Goal: Task Accomplishment & Management: Use online tool/utility

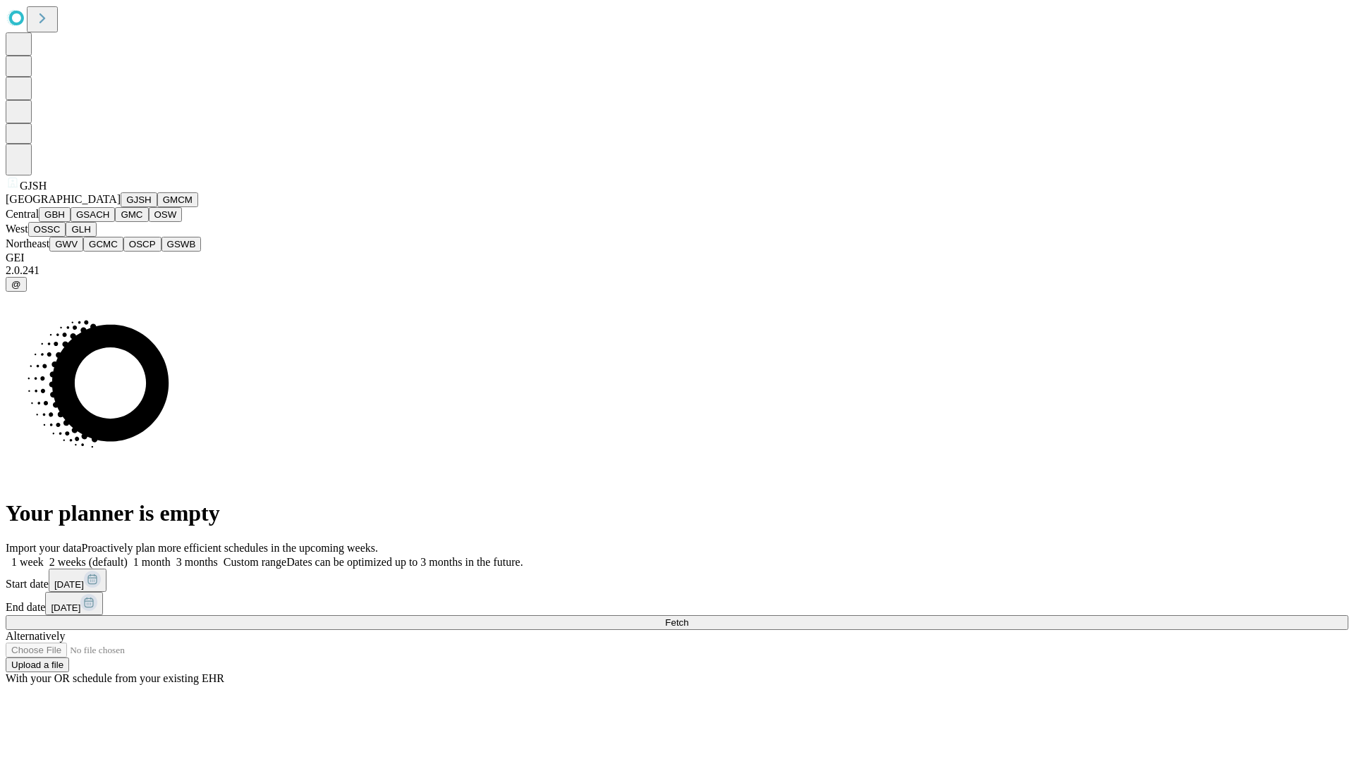
click at [121, 207] on button "GJSH" at bounding box center [139, 199] width 37 height 15
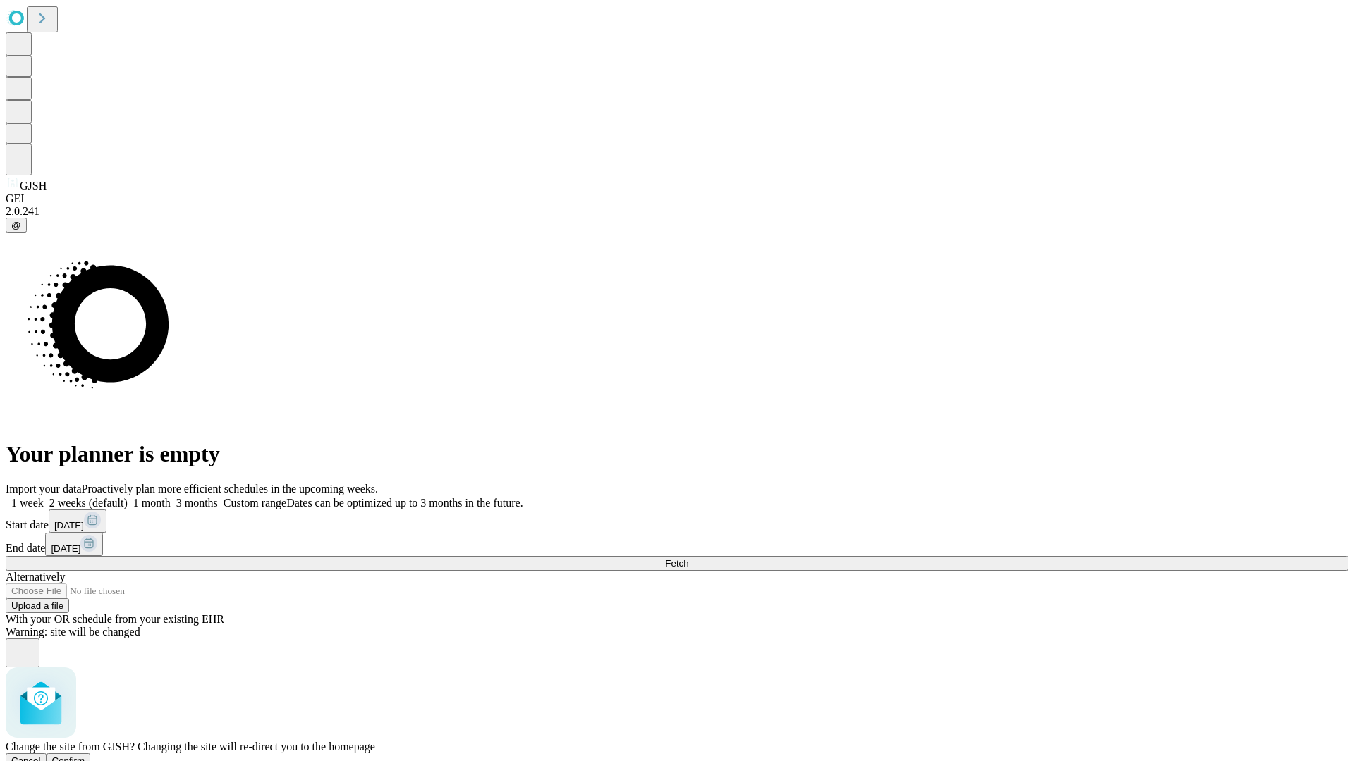
click at [85, 756] on span "Confirm" at bounding box center [68, 761] width 33 height 11
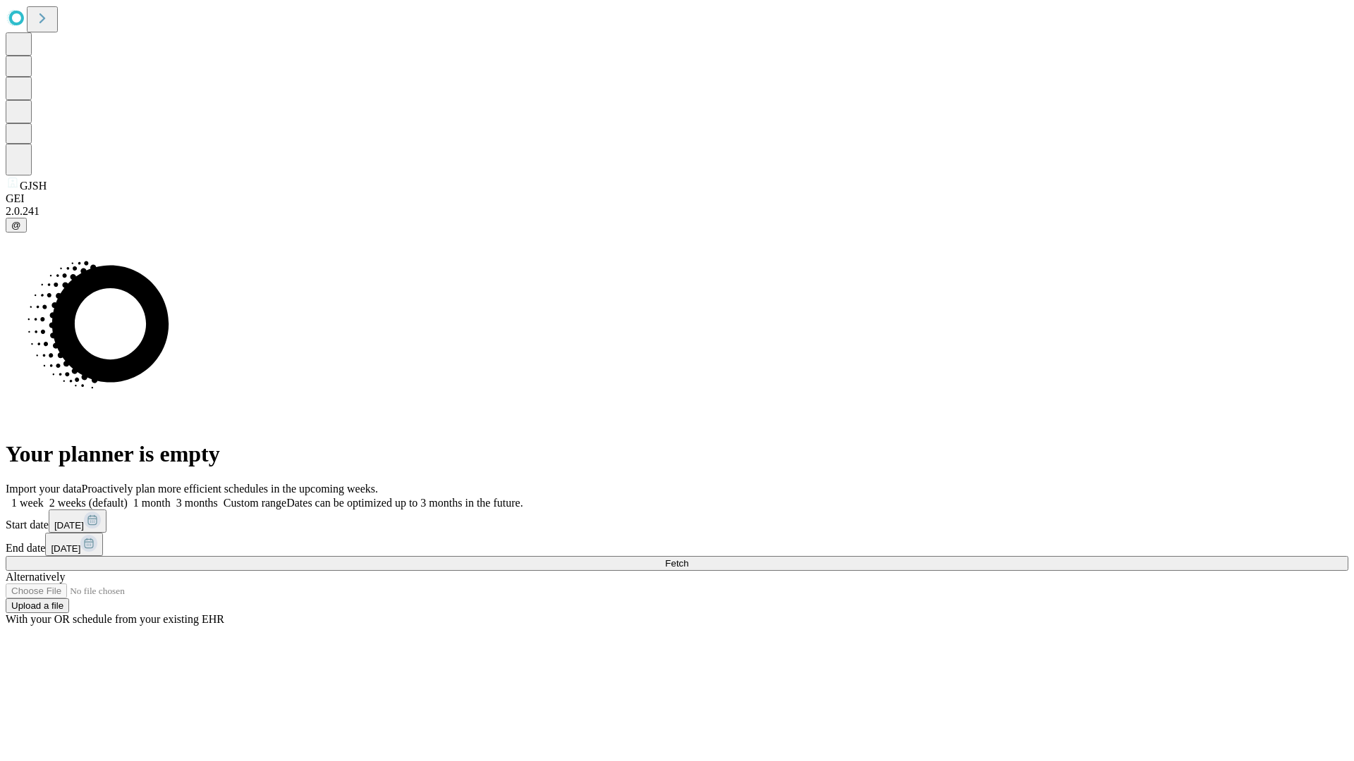
click at [44, 497] on label "1 week" at bounding box center [25, 503] width 38 height 12
click at [688, 558] on span "Fetch" at bounding box center [676, 563] width 23 height 11
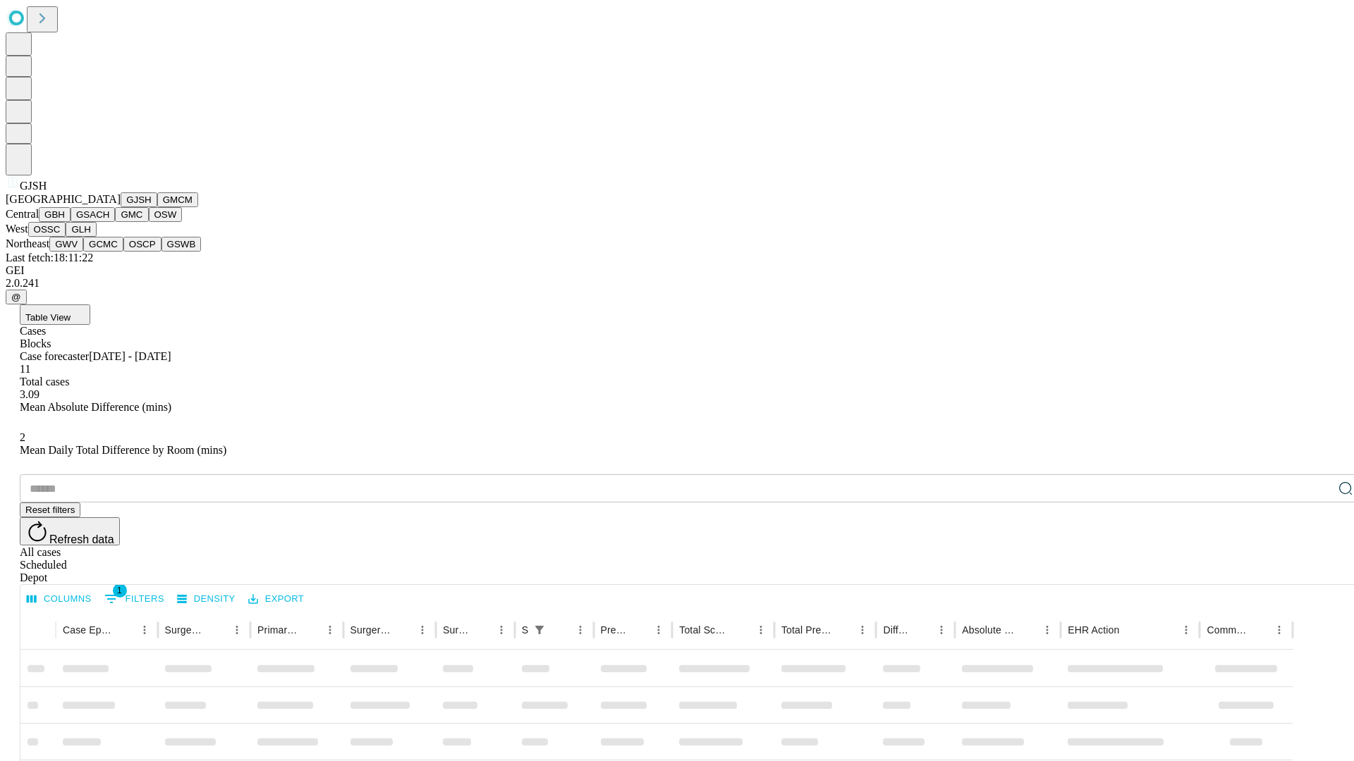
click at [157, 207] on button "GMCM" at bounding box center [177, 199] width 41 height 15
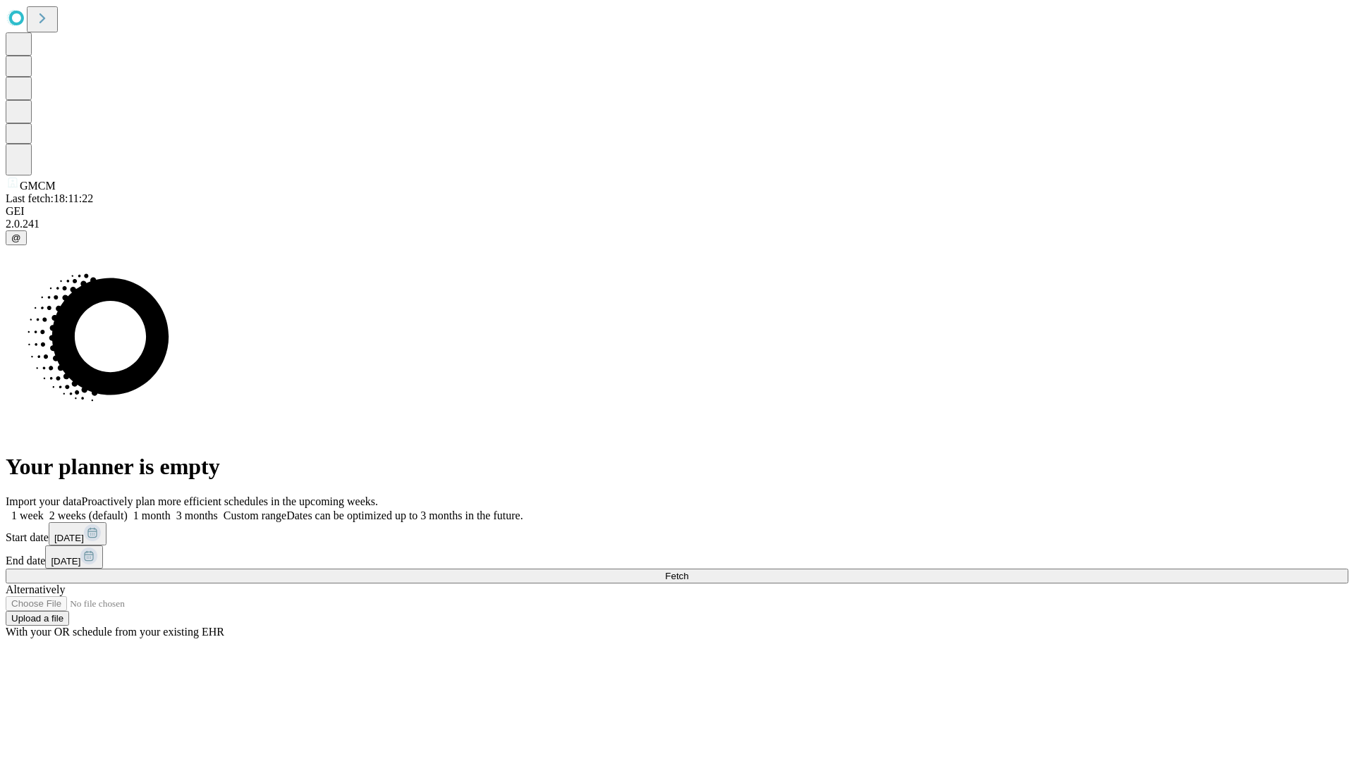
click at [688, 571] on span "Fetch" at bounding box center [676, 576] width 23 height 11
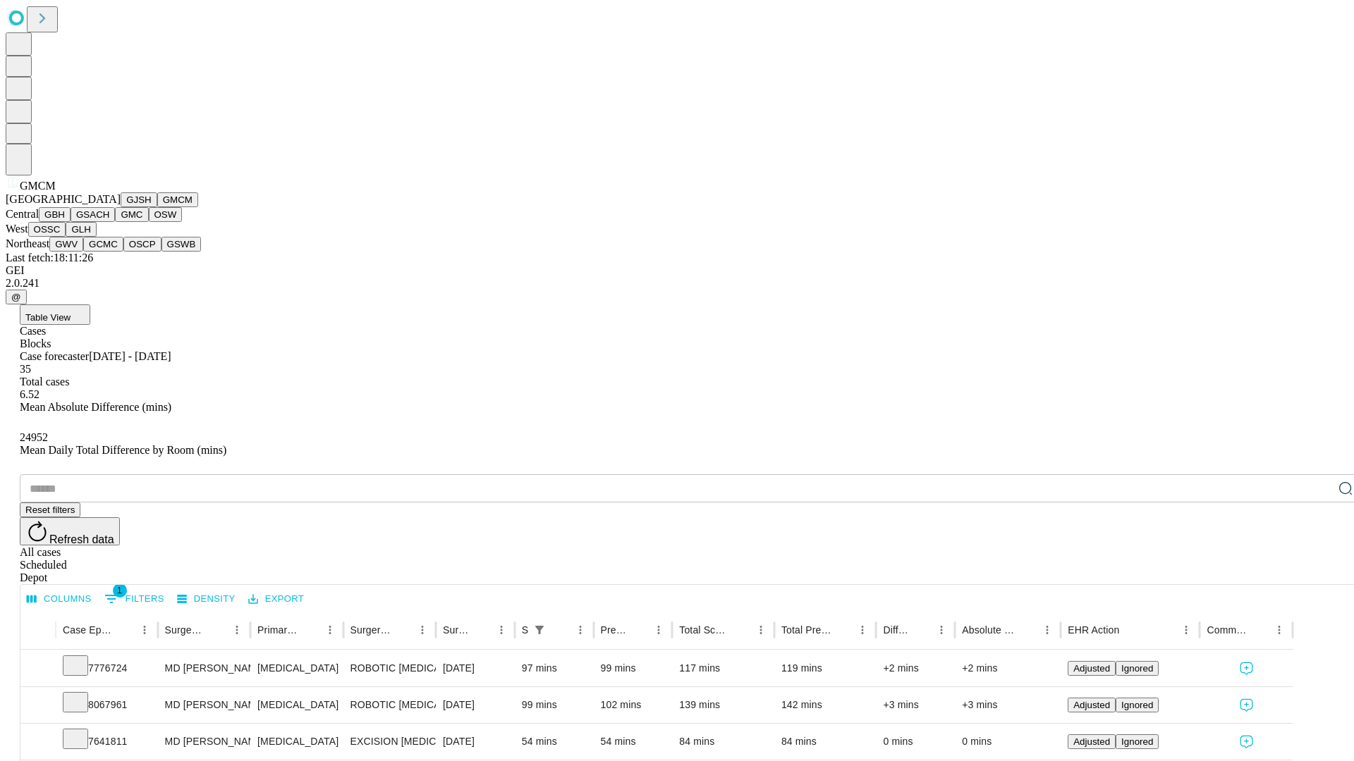
click at [71, 222] on button "GBH" at bounding box center [55, 214] width 32 height 15
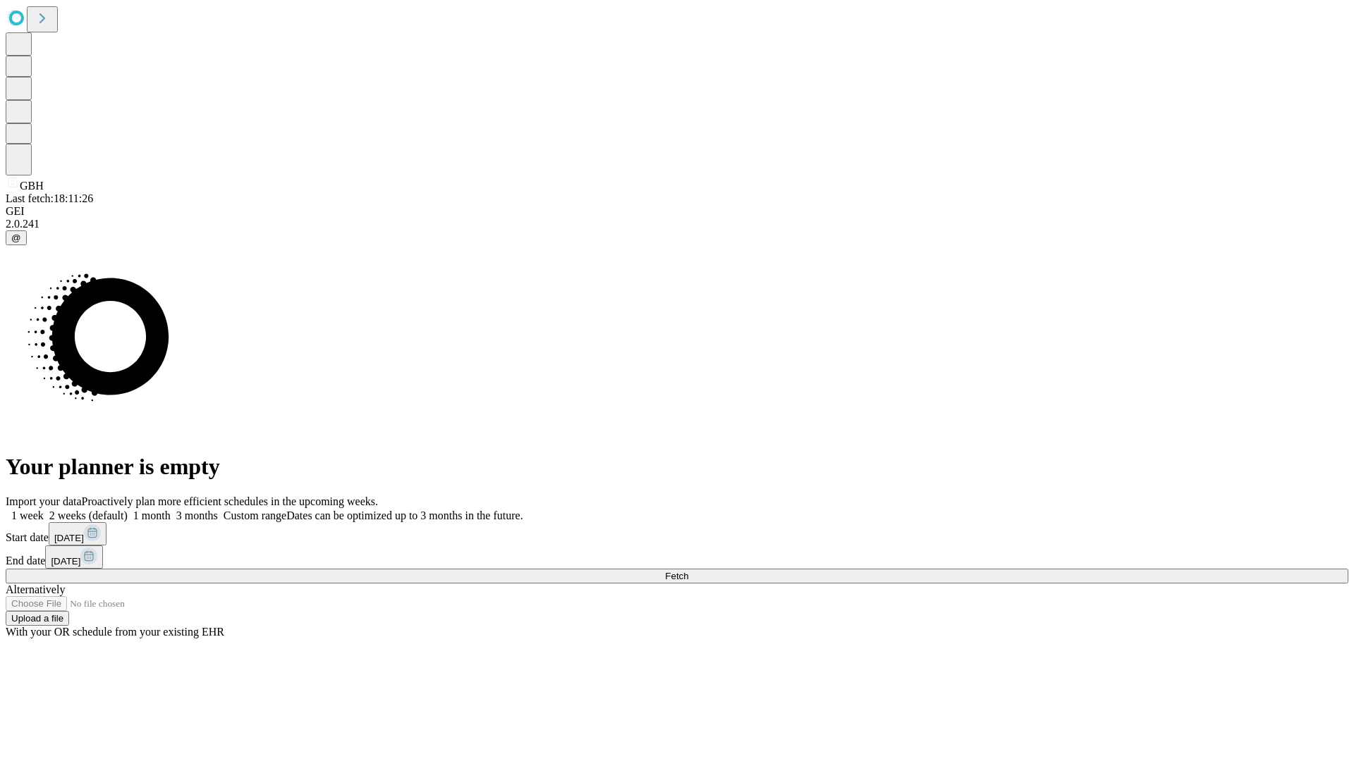
click at [44, 510] on label "1 week" at bounding box center [25, 516] width 38 height 12
click at [688, 571] on span "Fetch" at bounding box center [676, 576] width 23 height 11
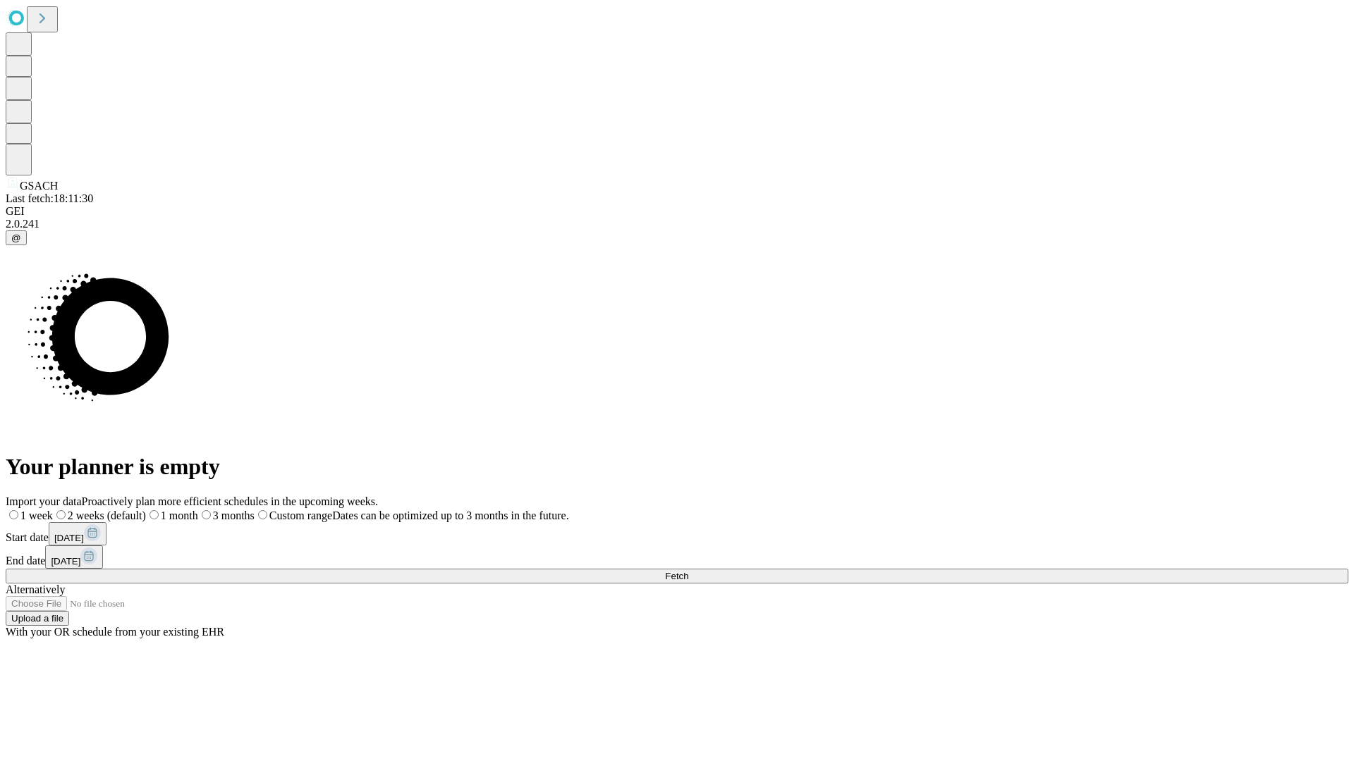
click at [53, 510] on label "1 week" at bounding box center [29, 516] width 47 height 12
click at [688, 571] on span "Fetch" at bounding box center [676, 576] width 23 height 11
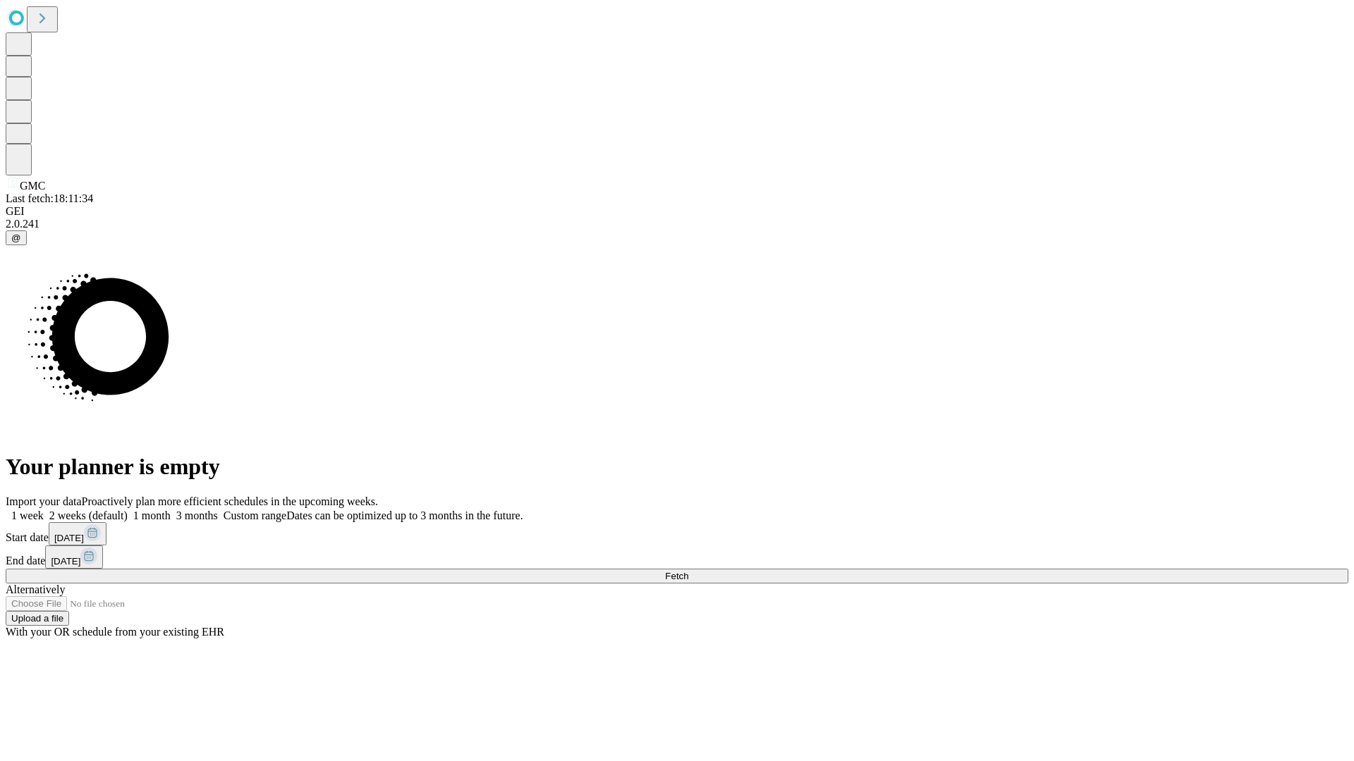
click at [44, 510] on label "1 week" at bounding box center [25, 516] width 38 height 12
click at [688, 571] on span "Fetch" at bounding box center [676, 576] width 23 height 11
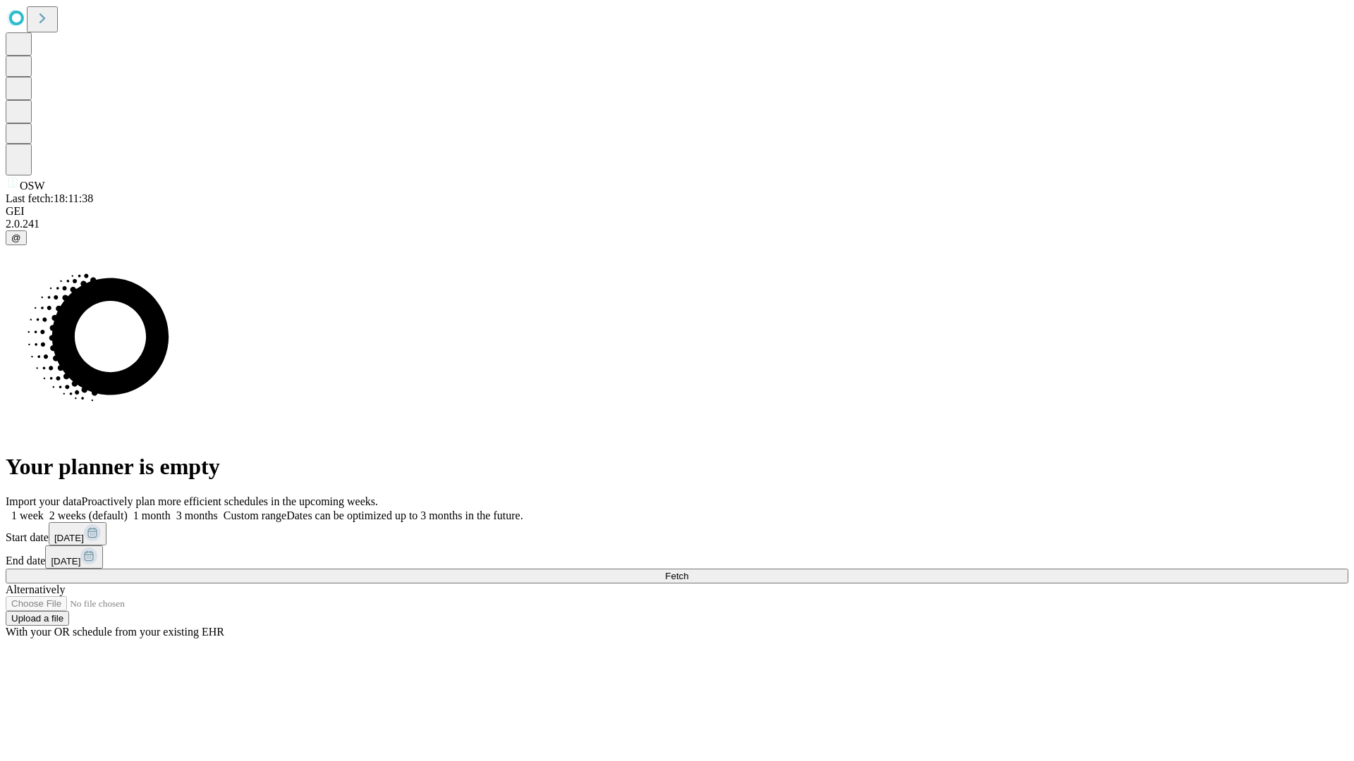
click at [688, 571] on span "Fetch" at bounding box center [676, 576] width 23 height 11
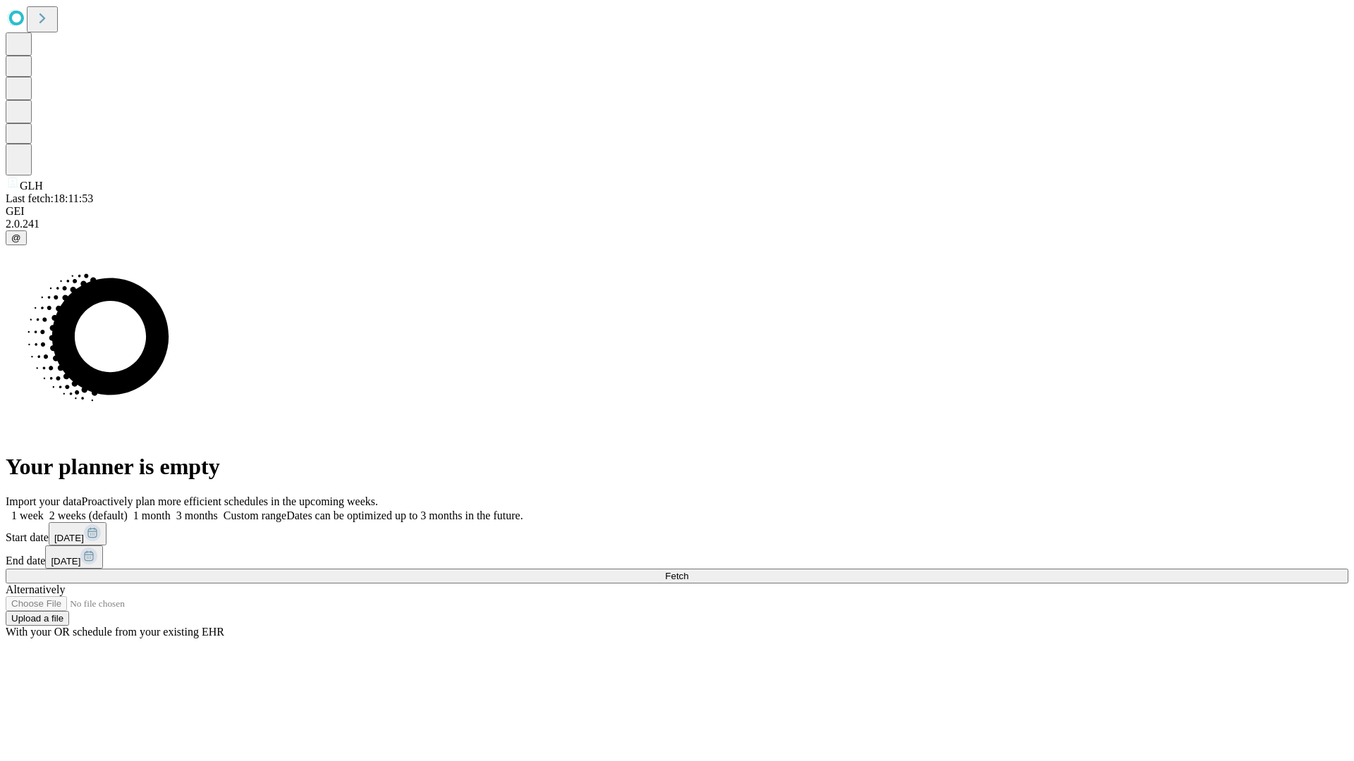
click at [688, 571] on span "Fetch" at bounding box center [676, 576] width 23 height 11
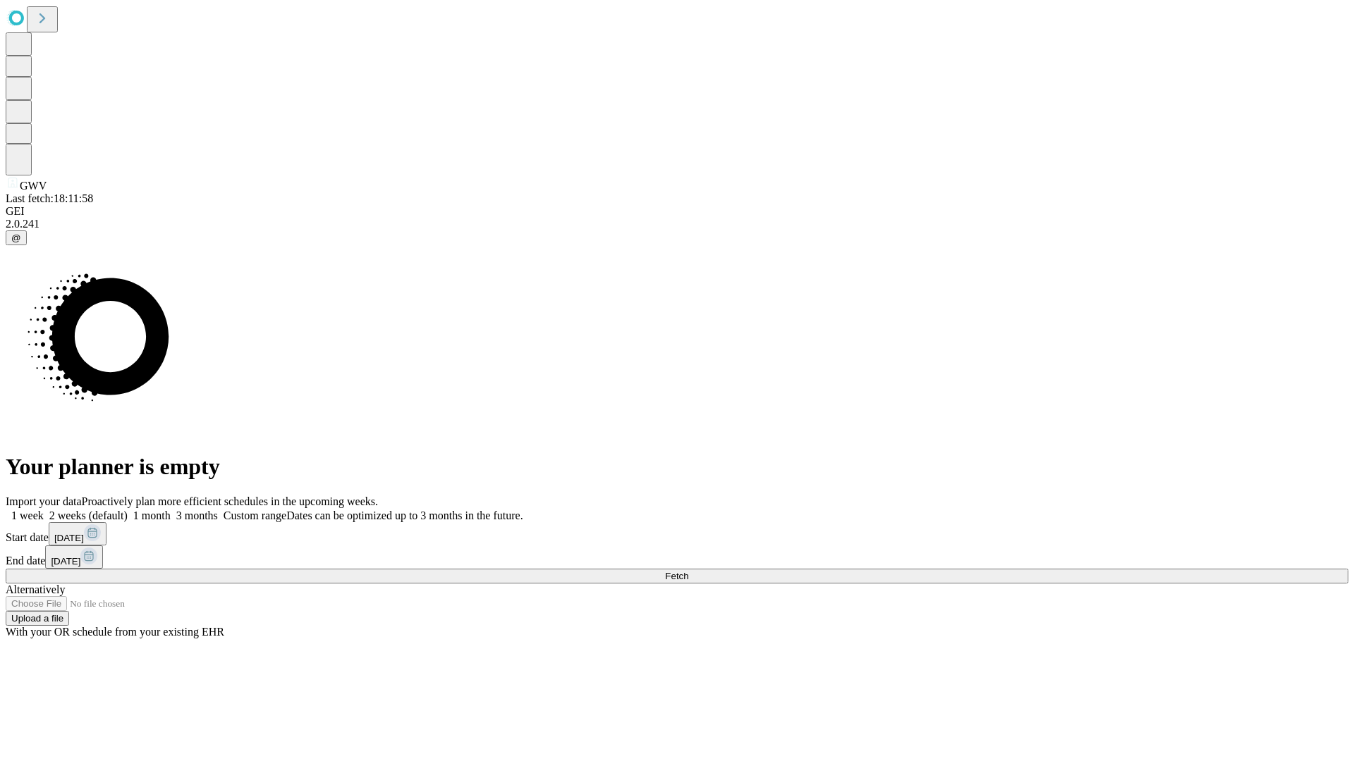
click at [44, 510] on label "1 week" at bounding box center [25, 516] width 38 height 12
click at [688, 571] on span "Fetch" at bounding box center [676, 576] width 23 height 11
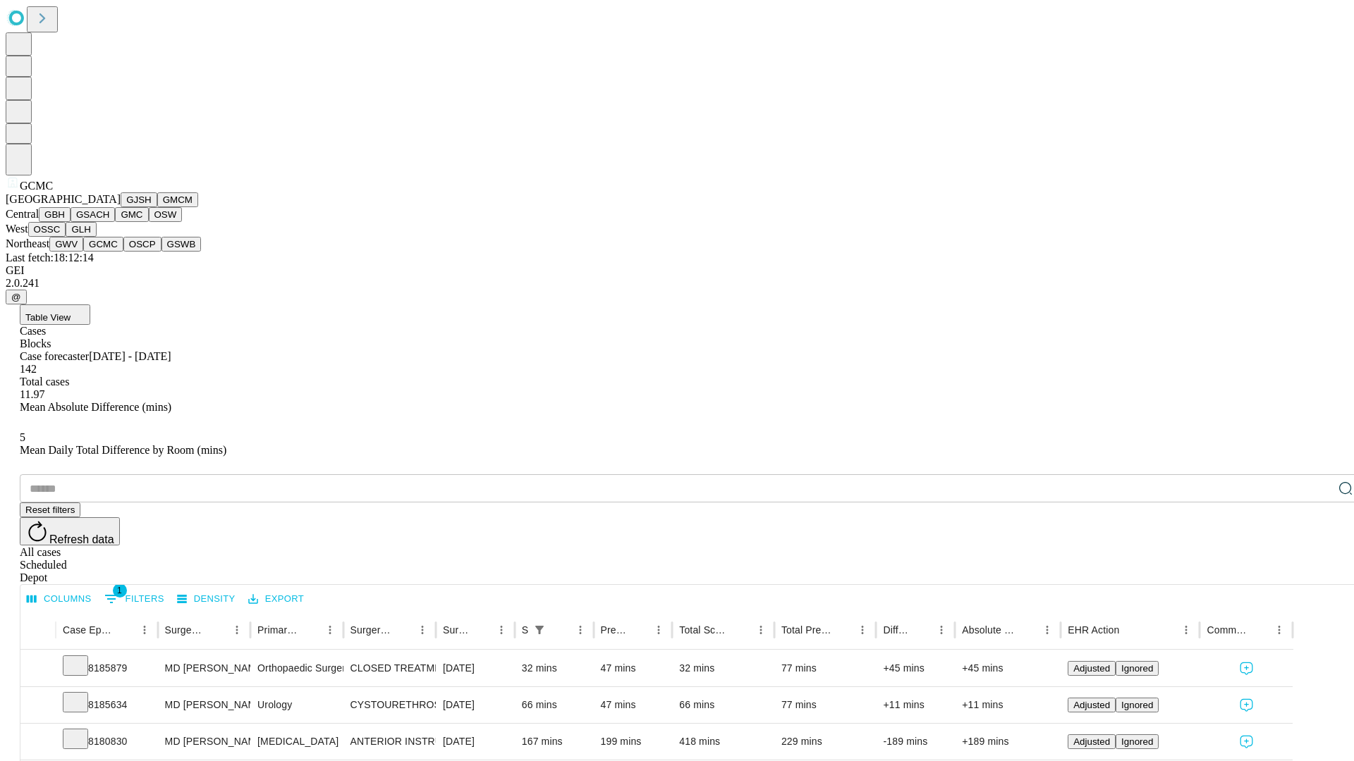
click at [123, 252] on button "OSCP" at bounding box center [142, 244] width 38 height 15
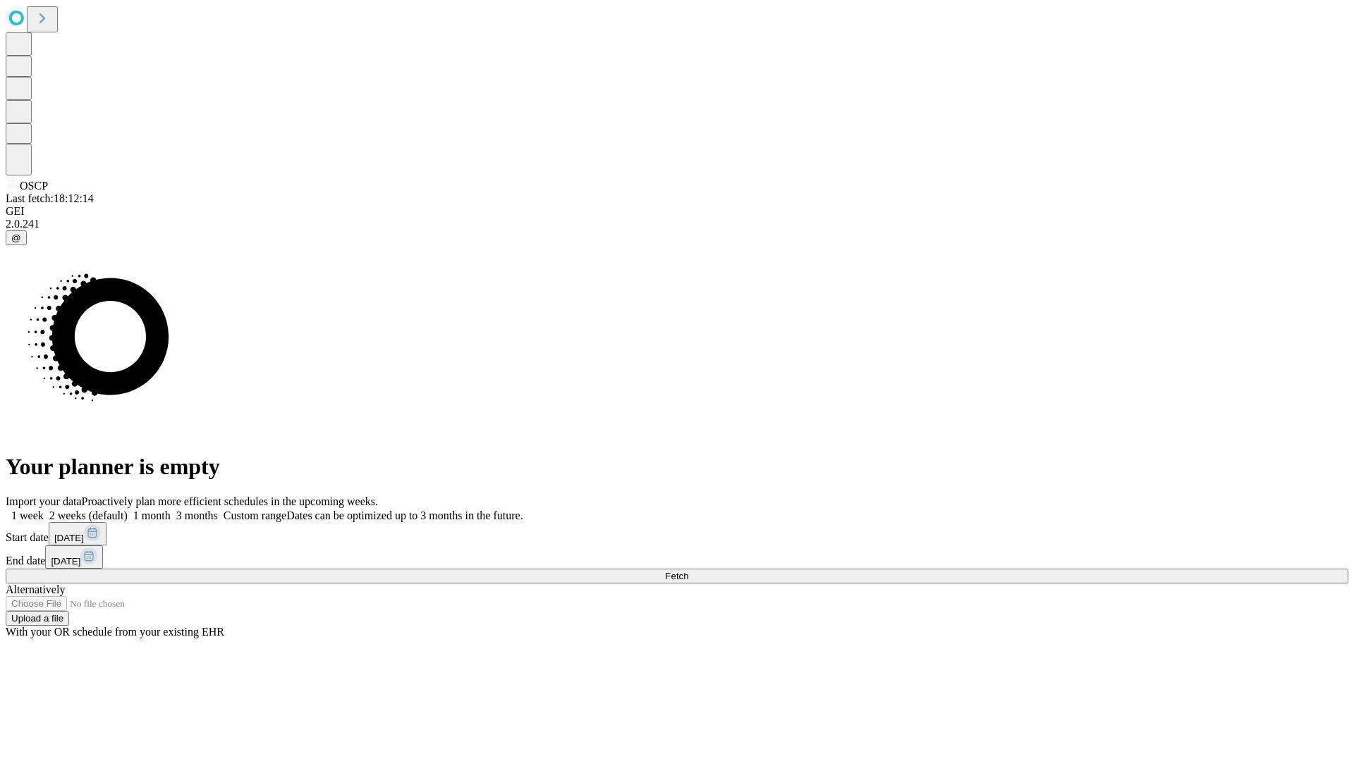
click at [44, 510] on label "1 week" at bounding box center [25, 516] width 38 height 12
click at [688, 571] on span "Fetch" at bounding box center [676, 576] width 23 height 11
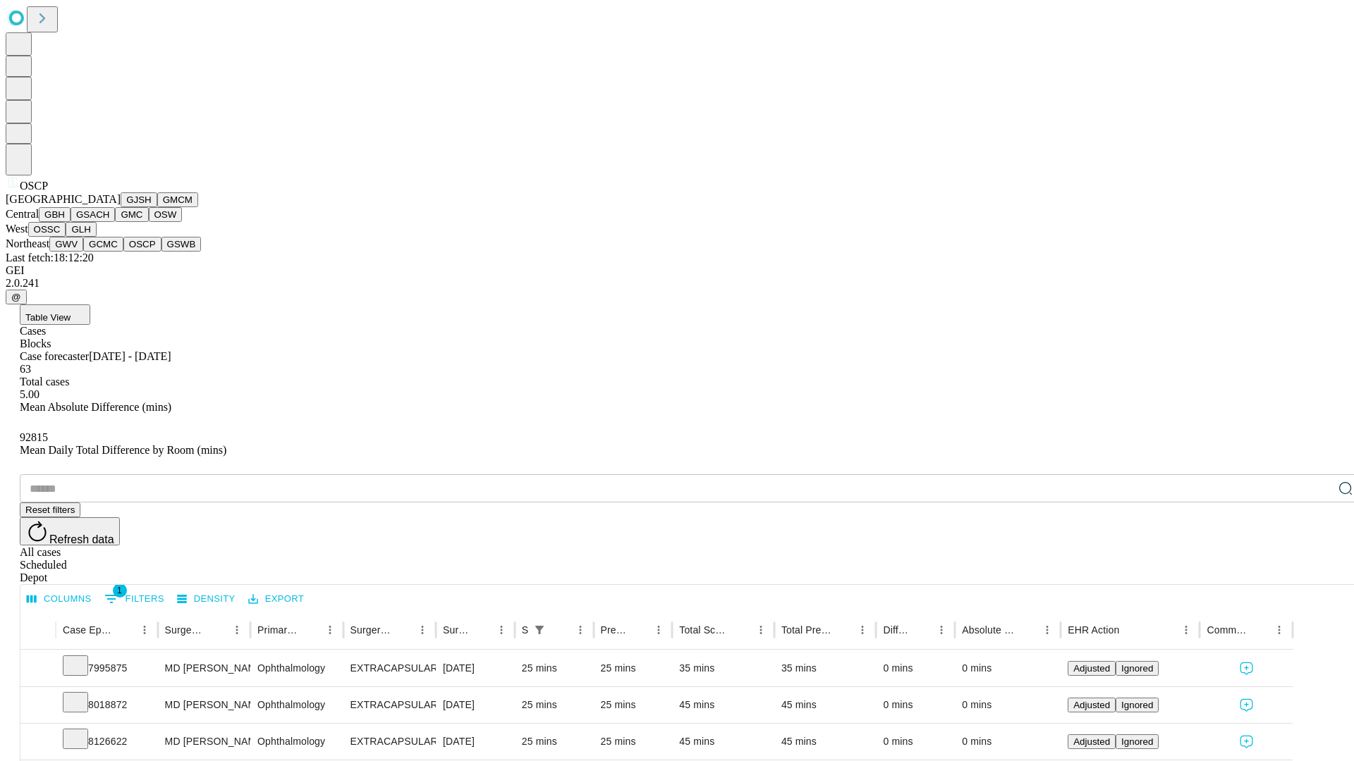
click at [161, 252] on button "GSWB" at bounding box center [181, 244] width 40 height 15
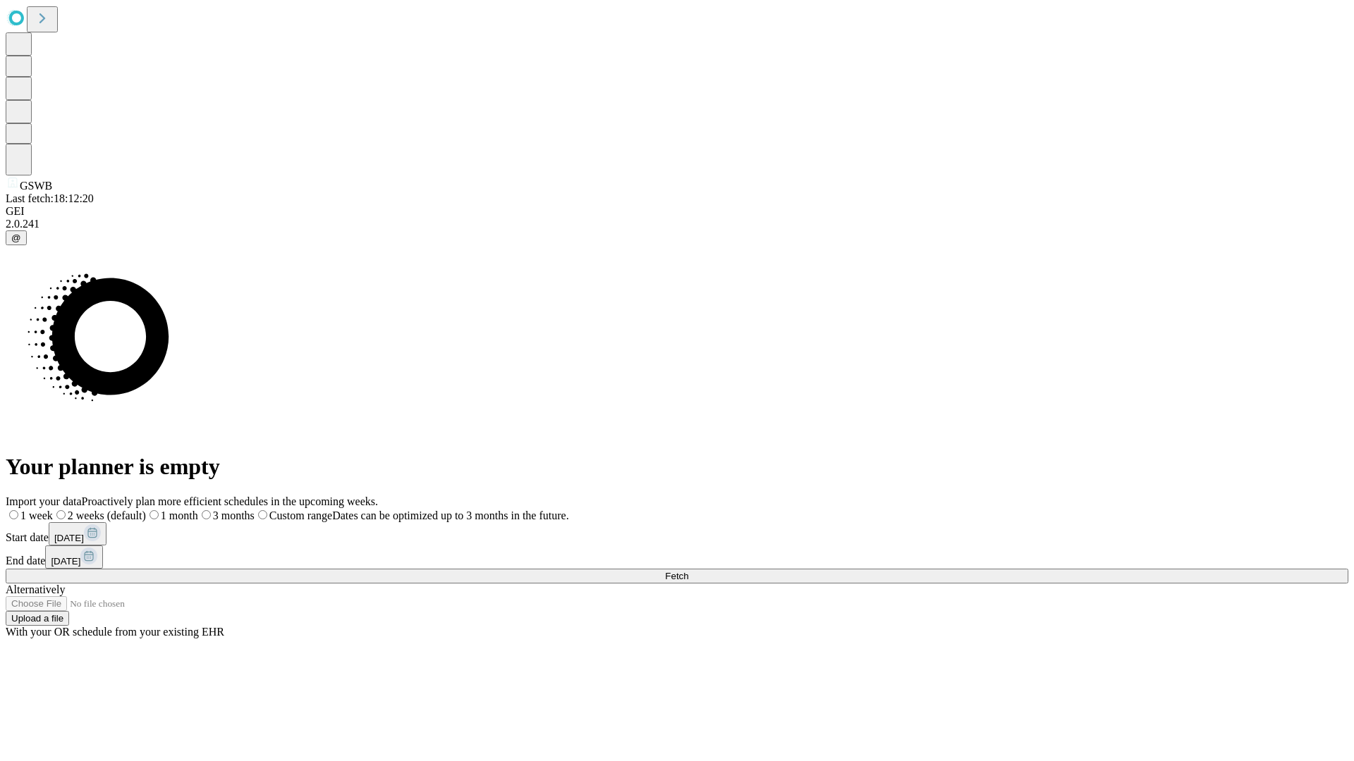
click at [53, 510] on label "1 week" at bounding box center [29, 516] width 47 height 12
click at [688, 571] on span "Fetch" at bounding box center [676, 576] width 23 height 11
